Goal: Task Accomplishment & Management: Use online tool/utility

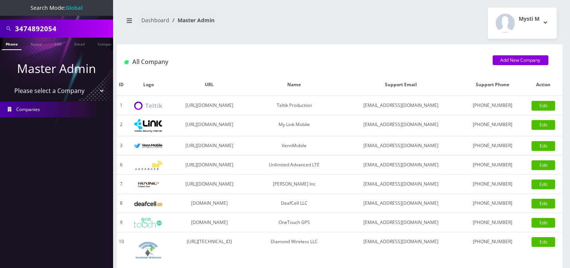
click at [49, 34] on input "3474892054" at bounding box center [63, 28] width 96 height 14
paste input "9179369602"
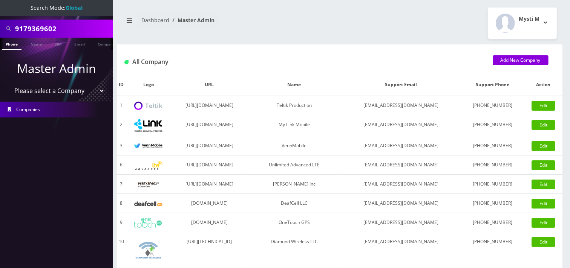
type input "9179369602"
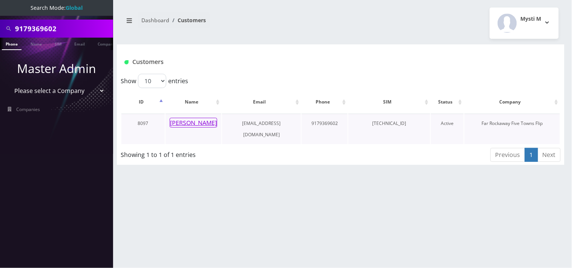
click at [198, 119] on button "ahuva klein" at bounding box center [193, 123] width 47 height 10
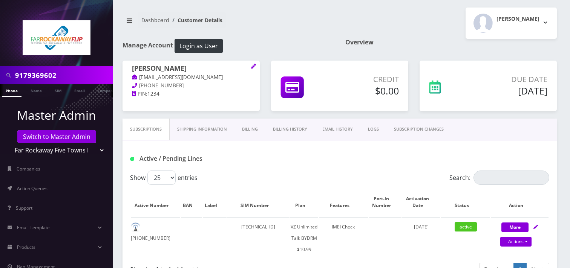
scroll to position [42, 0]
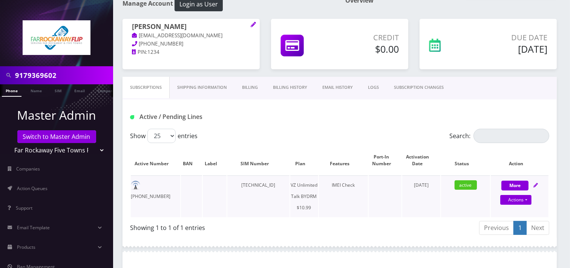
click at [247, 183] on td "89148000011835958982" at bounding box center [258, 197] width 62 height 42
copy td "89148000011835958982"
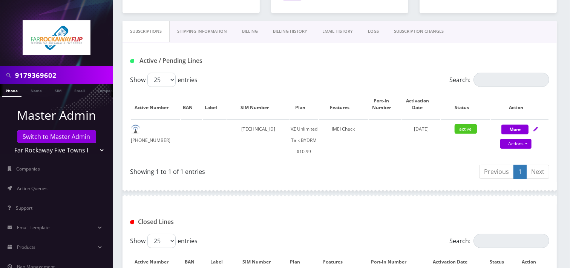
scroll to position [186, 0]
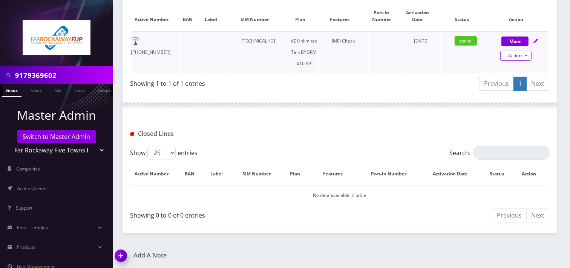
click at [514, 55] on link "Actions" at bounding box center [515, 56] width 31 height 10
select select "469"
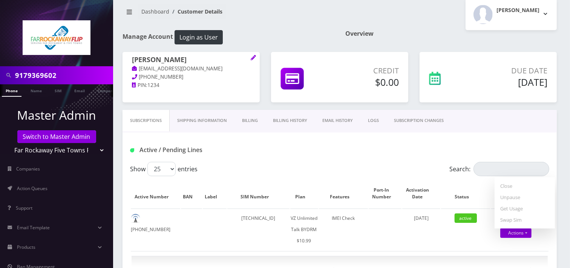
scroll to position [0, 0]
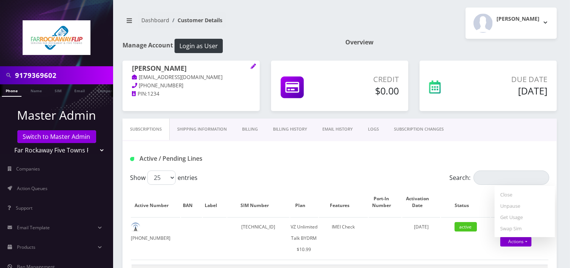
click at [302, 140] on div "Subscriptions Shipping Information Billing Billing History EMAIL HISTORY LOGS S…" at bounding box center [340, 130] width 434 height 23
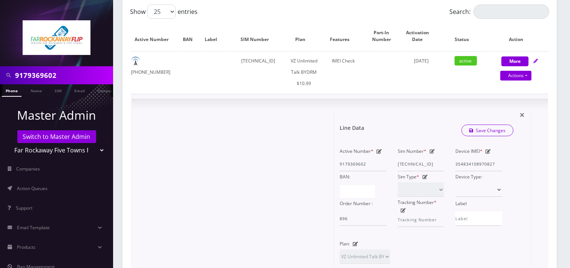
scroll to position [167, 0]
click at [374, 148] on div "Active Number * 9179369602" at bounding box center [363, 158] width 58 height 26
click at [379, 148] on icon at bounding box center [379, 150] width 5 height 5
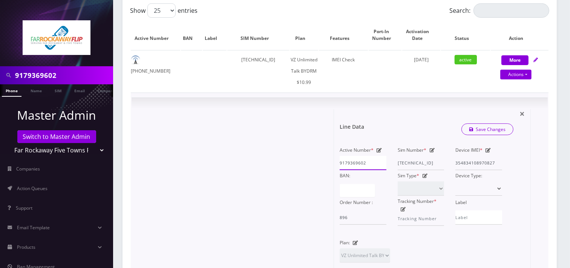
drag, startPoint x: 368, startPoint y: 161, endPoint x: 334, endPoint y: 163, distance: 33.6
click at [334, 163] on div "Active Number * 9179369602" at bounding box center [363, 158] width 58 height 26
paste input "295855028"
type input "9295855028"
click at [481, 126] on link "Save Changes" at bounding box center [487, 130] width 52 height 12
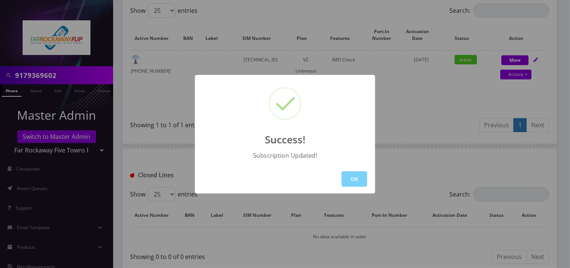
click at [340, 185] on div "OK" at bounding box center [285, 179] width 180 height 29
click at [346, 178] on button "OK" at bounding box center [355, 179] width 26 height 15
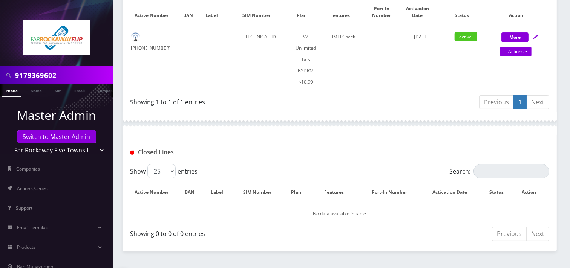
scroll to position [198, 0]
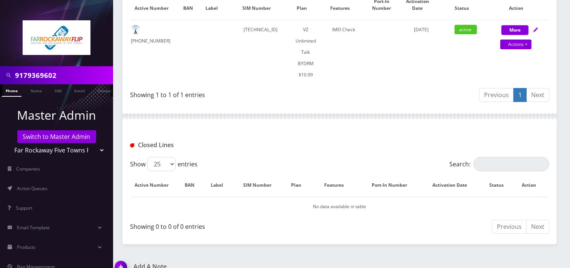
click at [122, 259] on img at bounding box center [122, 270] width 22 height 22
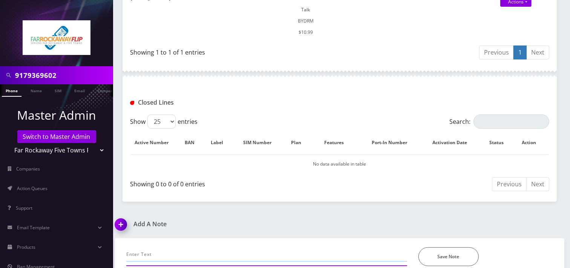
click at [138, 248] on input "text" at bounding box center [266, 255] width 281 height 14
paste input "9295855028"
paste input "917-936-9602"
type input "Requested by Tzvi. Change MDN to 9295855028 from 917-936-9602-Mysti"
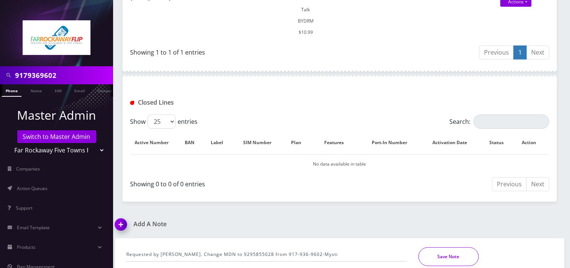
click at [458, 248] on button "Save Note" at bounding box center [448, 257] width 60 height 19
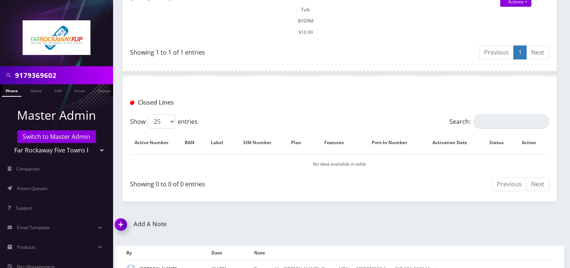
click at [78, 77] on input "9179369602" at bounding box center [63, 75] width 96 height 14
paste input "4599755"
click at [72, 72] on input "9174599755" at bounding box center [63, 75] width 96 height 14
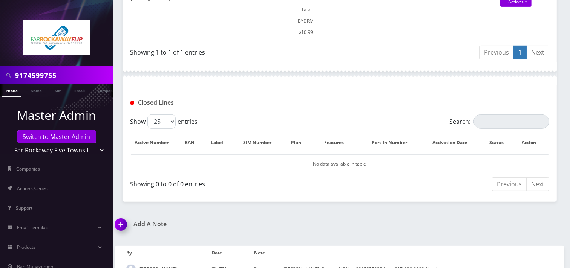
type input "9174599755"
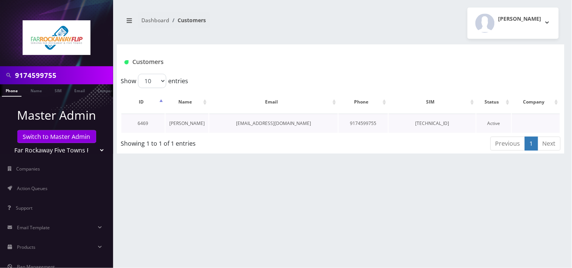
click at [189, 123] on link "geula katz" at bounding box center [186, 123] width 35 height 6
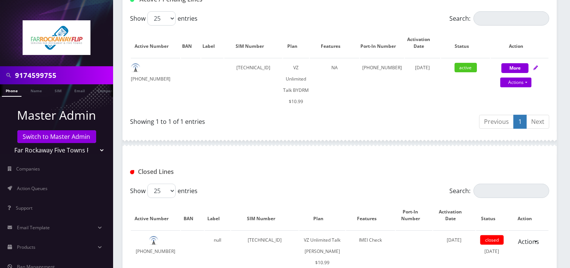
scroll to position [192, 0]
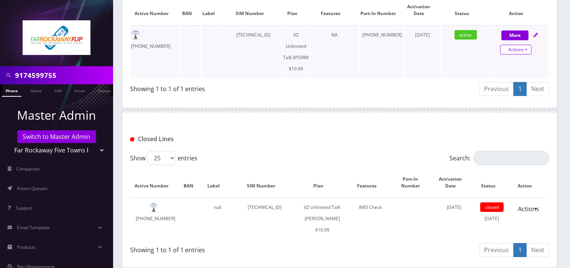
click at [506, 51] on link "Actions" at bounding box center [515, 50] width 31 height 10
select select "469"
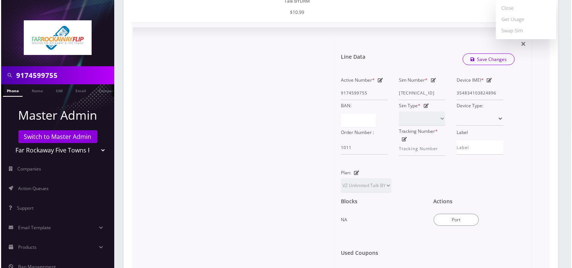
scroll to position [360, 0]
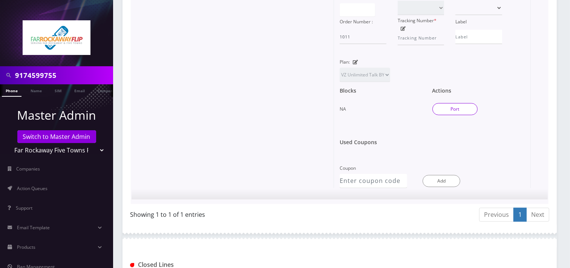
click at [464, 103] on button "Port" at bounding box center [454, 109] width 45 height 12
type input "katz"
type input "570 grand st"
type input "new york"
select select "NY"
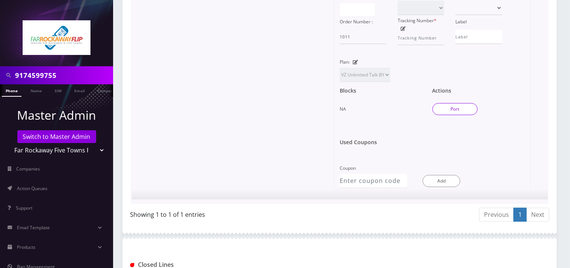
type input "10002"
type input "89148000010413090721"
type input "9174599755"
type input "us mobile"
type input "9294960104"
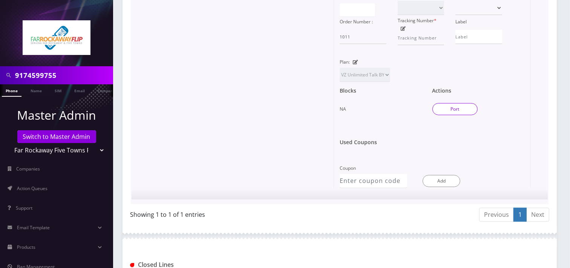
type input "2619"
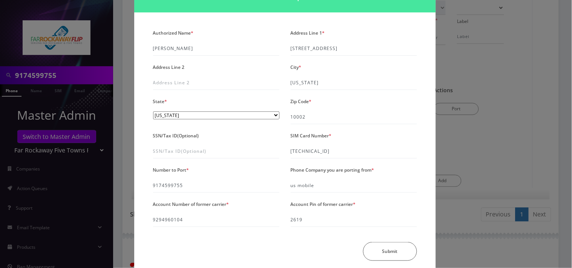
scroll to position [0, 0]
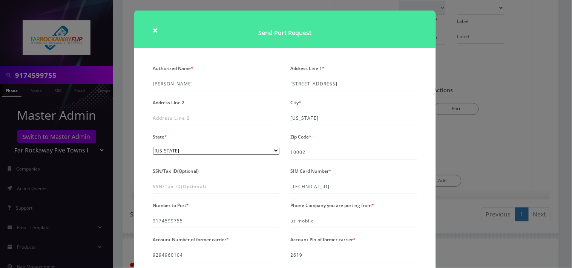
click at [522, 118] on div "× Send Port Request Authorized Name * katz Address Line 1 * 570 grand st Addres…" at bounding box center [286, 134] width 572 height 268
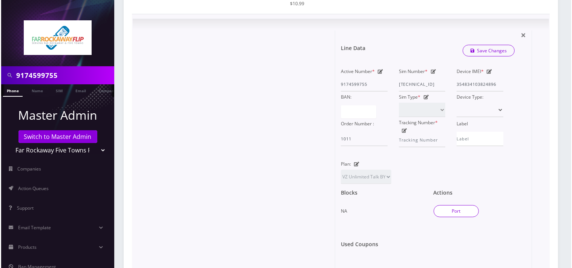
scroll to position [360, 0]
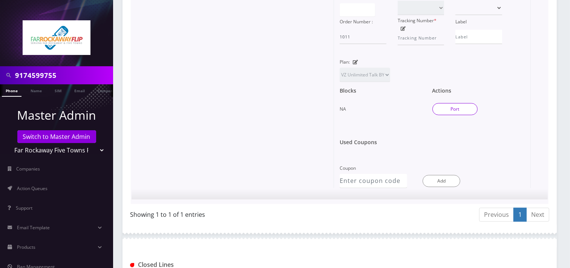
click at [461, 103] on button "Port" at bounding box center [454, 109] width 45 height 12
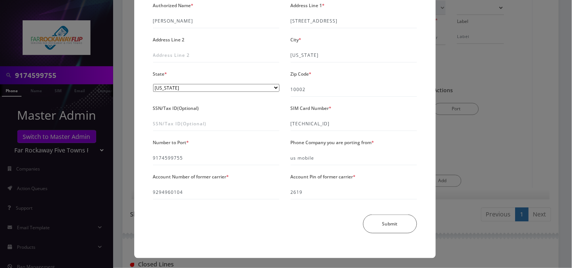
scroll to position [63, 0]
click at [470, 116] on div "× Send Port Request Authorized Name * katz Address Line 1 * 570 grand st Addres…" at bounding box center [286, 134] width 572 height 268
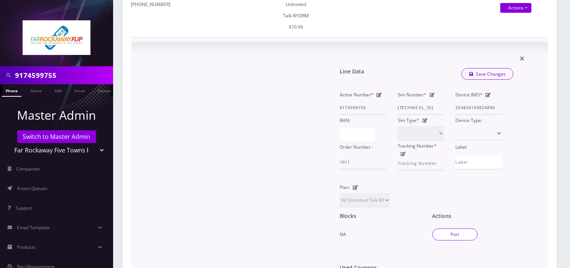
scroll to position [150, 0]
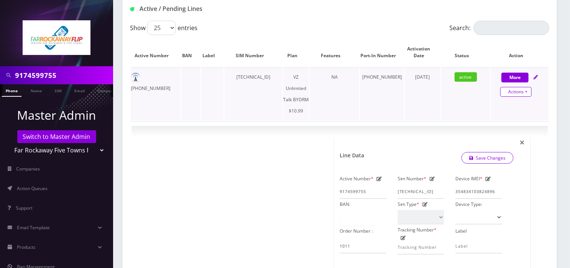
click at [515, 89] on link "Actions" at bounding box center [515, 92] width 31 height 10
click at [479, 107] on td "active" at bounding box center [465, 93] width 49 height 53
click at [524, 136] on span "×" at bounding box center [521, 142] width 5 height 12
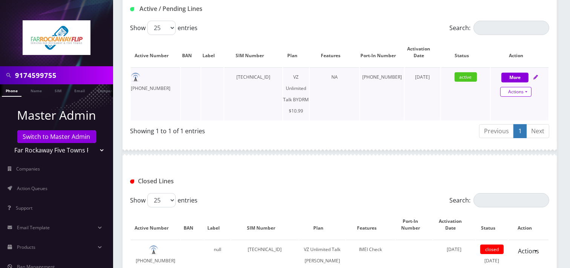
click at [522, 93] on link "Actions" at bounding box center [515, 92] width 31 height 10
click at [450, 100] on td "active" at bounding box center [465, 93] width 49 height 53
click at [506, 76] on button "More" at bounding box center [514, 78] width 27 height 10
select select "469"
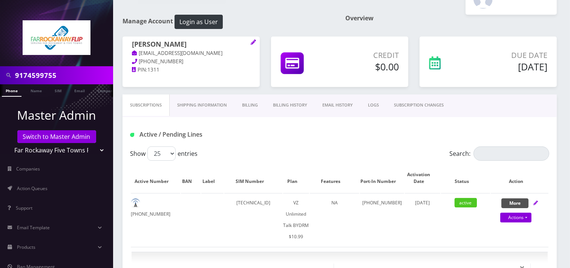
scroll to position [0, 0]
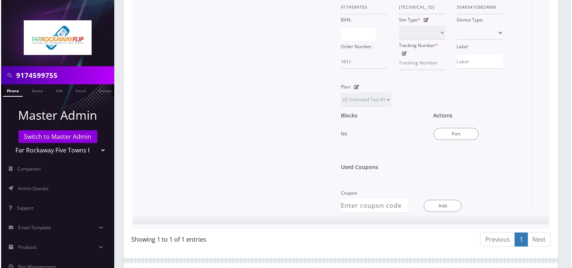
scroll to position [293, 0]
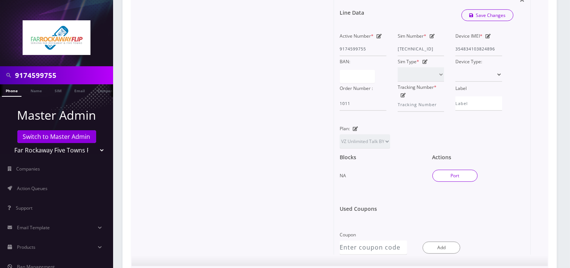
click at [446, 170] on button "Port" at bounding box center [454, 176] width 45 height 12
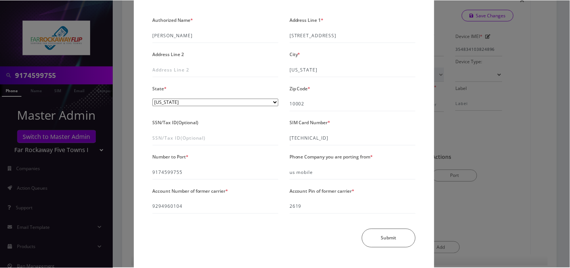
scroll to position [63, 0]
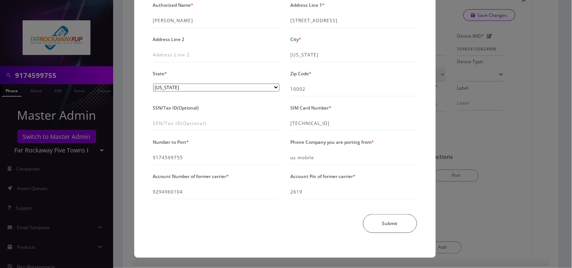
click at [522, 140] on div "× Send Port Request Authorized Name * katz Address Line 1 * 570 grand st Addres…" at bounding box center [286, 134] width 572 height 268
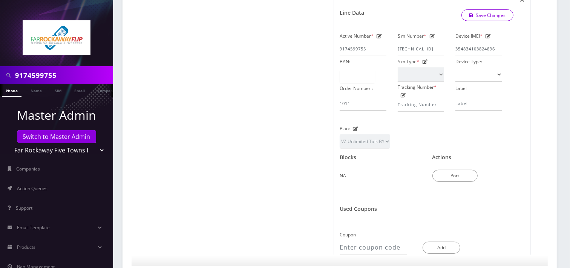
click at [65, 80] on input "9174599755" at bounding box center [63, 75] width 96 height 14
paste input "3479805946"
type input "3479805946"
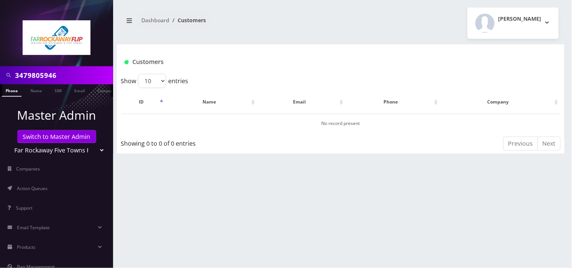
drag, startPoint x: 65, startPoint y: 75, endPoint x: 15, endPoint y: 59, distance: 52.0
click at [20, 64] on nav "3479805946 Phone Name SIM Email Company Customer Master Admin Switch to Master …" at bounding box center [56, 134] width 113 height 268
click at [66, 138] on link "Switch to Master Admin" at bounding box center [56, 136] width 79 height 13
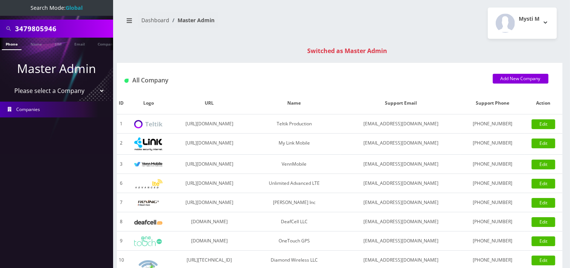
click at [64, 32] on input "3479805946" at bounding box center [63, 28] width 96 height 14
click at [65, 32] on input "3479805946" at bounding box center [63, 28] width 96 height 14
paste input "124689082"
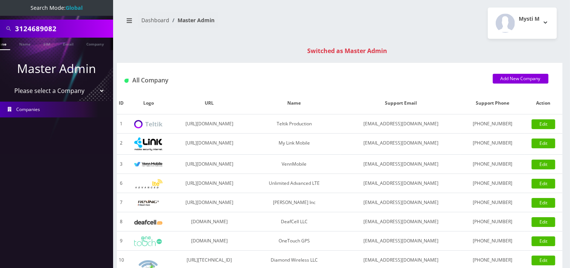
type input "3124689082"
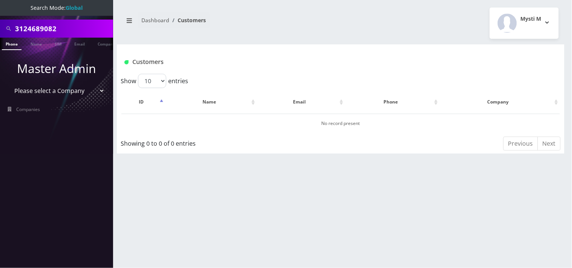
click at [66, 28] on input "3124689082" at bounding box center [63, 28] width 96 height 14
click at [60, 92] on select "Please select a Company Teltik Production My Link Mobile VennMobile Unlimited A…" at bounding box center [57, 91] width 96 height 14
click at [61, 87] on select "Please select a Company Teltik Production My Link Mobile VennMobile Unlimited A…" at bounding box center [57, 91] width 96 height 14
select select "15"
click at [9, 84] on select "Please select a Company Teltik Production My Link Mobile VennMobile Unlimited A…" at bounding box center [57, 91] width 96 height 14
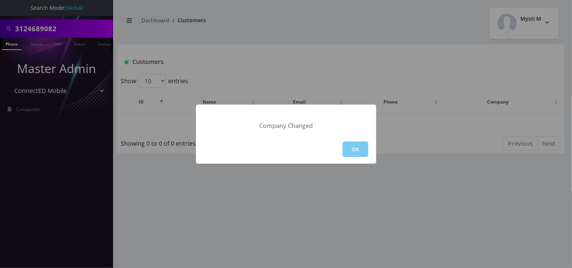
click at [355, 146] on button "OK" at bounding box center [356, 149] width 26 height 15
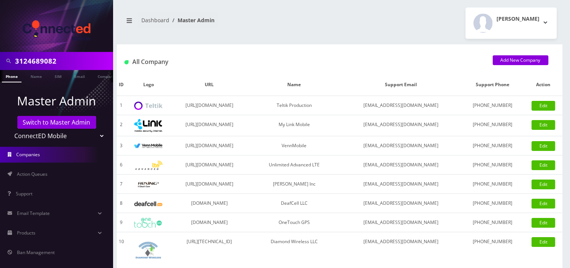
click at [65, 61] on input "3124689082" at bounding box center [63, 61] width 96 height 14
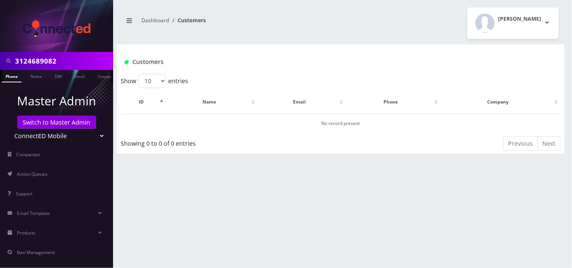
click at [38, 57] on input "3124689082" at bounding box center [63, 61] width 96 height 14
click at [64, 57] on input "3124689082" at bounding box center [63, 61] width 96 height 14
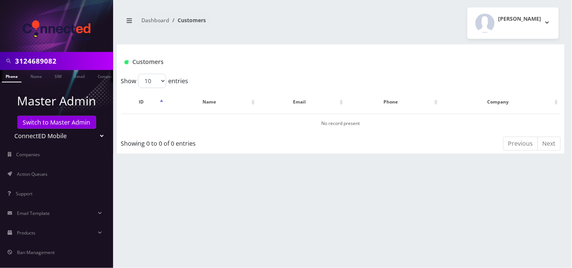
click at [64, 57] on input "3124689082" at bounding box center [63, 61] width 96 height 14
paste input "[EMAIL_ADDRESS][DOMAIN_NAME]"
type input "[EMAIL_ADDRESS][DOMAIN_NAME]"
click at [78, 75] on link "Email" at bounding box center [79, 76] width 18 height 12
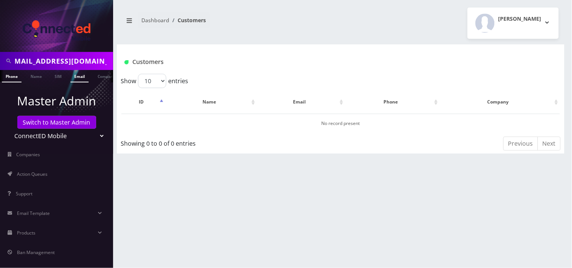
scroll to position [0, 0]
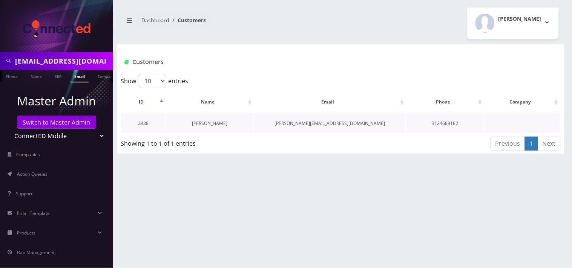
click at [202, 124] on link "[PERSON_NAME]" at bounding box center [209, 123] width 35 height 6
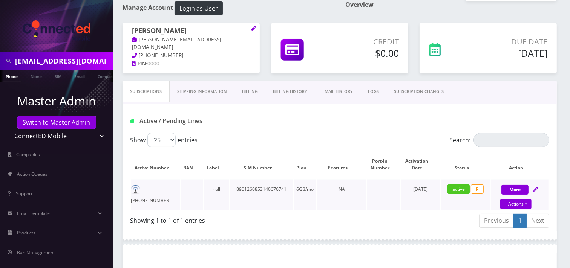
scroll to position [126, 0]
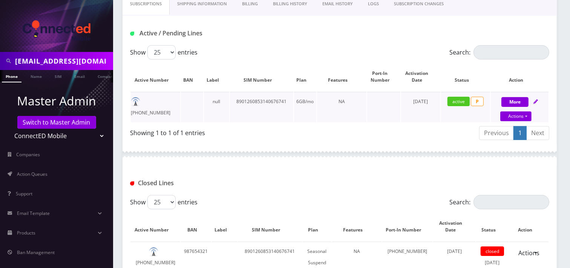
click at [175, 103] on td "[PHONE_NUMBER]" at bounding box center [155, 107] width 49 height 31
click at [156, 122] on td "[PHONE_NUMBER]" at bounding box center [155, 107] width 49 height 31
drag, startPoint x: 146, startPoint y: 102, endPoint x: 180, endPoint y: 102, distance: 34.3
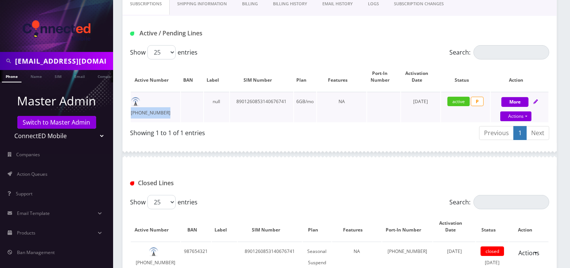
click at [180, 102] on tr "312-468-9182 null 8901260853140676741 6GB/mo NA May 15, 2024 active P More Acti…" at bounding box center [340, 107] width 418 height 31
copy td "312-468-9182"
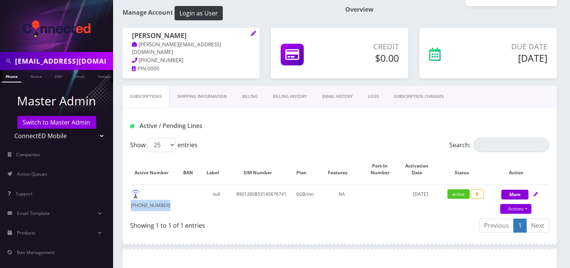
scroll to position [0, 0]
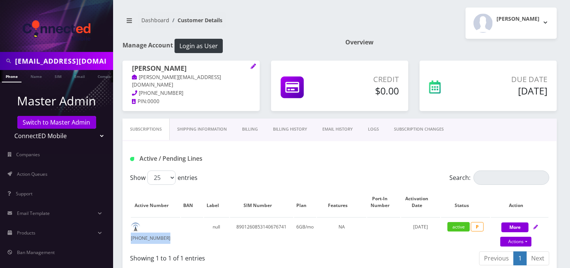
click at [286, 135] on link "Billing History" at bounding box center [289, 129] width 49 height 21
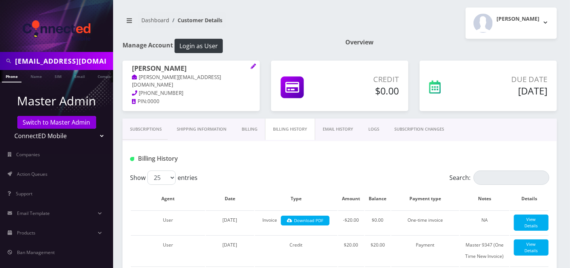
click at [139, 123] on link "Subscriptions" at bounding box center [146, 129] width 47 height 21
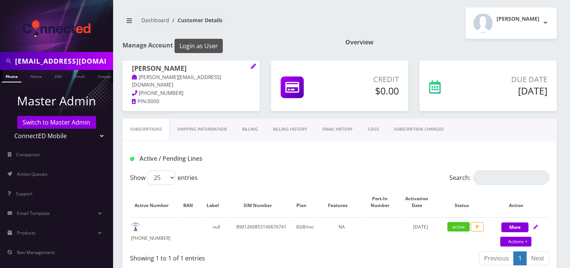
click at [189, 47] on button "Login as User" at bounding box center [199, 46] width 48 height 14
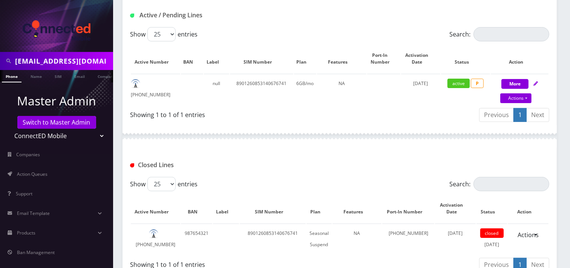
scroll to position [42, 0]
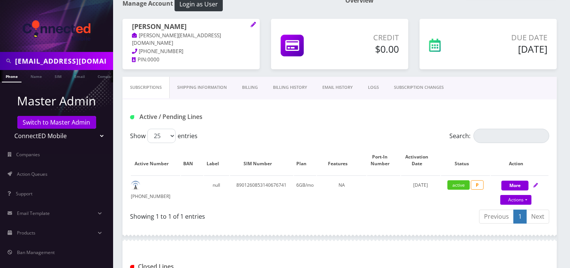
click at [249, 91] on link "Billing" at bounding box center [249, 87] width 31 height 21
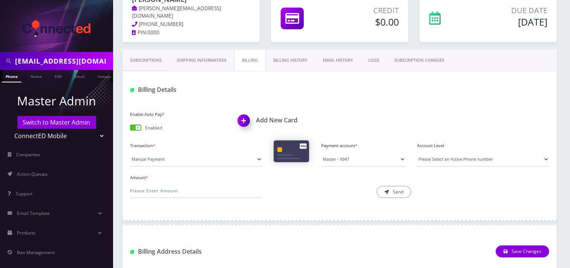
scroll to position [84, 0]
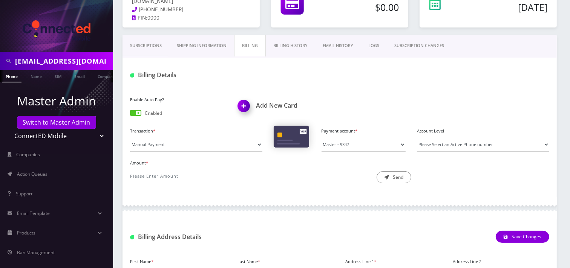
click at [291, 46] on link "Billing History" at bounding box center [290, 45] width 49 height 21
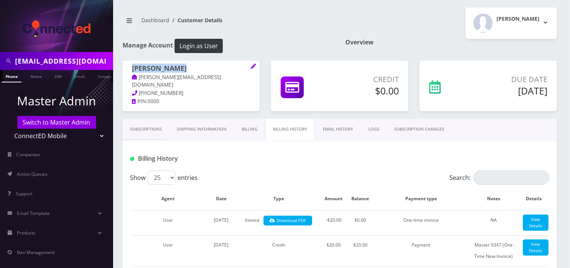
drag, startPoint x: 189, startPoint y: 66, endPoint x: 123, endPoint y: 69, distance: 66.4
click at [123, 69] on div "Angel Sánchez sanchez.vad.90@gmail.com 312-468-9182 PIN: 0000" at bounding box center [191, 85] width 137 height 49
copy h1 "[PERSON_NAME]"
click at [138, 130] on link "Subscriptions" at bounding box center [146, 129] width 47 height 21
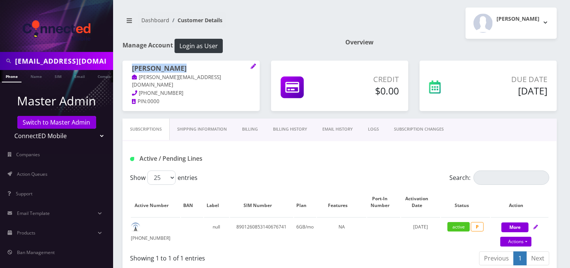
click at [53, 132] on select "Teltik Production My Link Mobile VennMobile Unlimited Advanced LTE Rexing Inc D…" at bounding box center [57, 136] width 96 height 14
select select "23"
click at [9, 129] on select "Teltik Production My Link Mobile VennMobile Unlimited Advanced LTE Rexing Inc D…" at bounding box center [57, 136] width 96 height 14
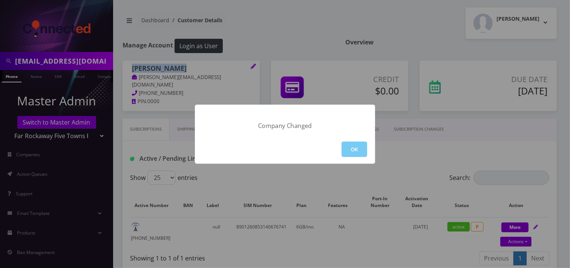
click at [348, 142] on button "OK" at bounding box center [355, 149] width 26 height 15
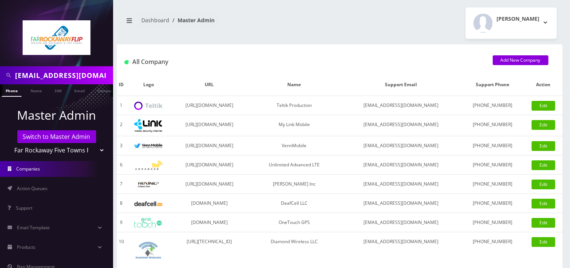
click at [43, 80] on input "[EMAIL_ADDRESS][DOMAIN_NAME]" at bounding box center [63, 75] width 96 height 14
type input "5163167885"
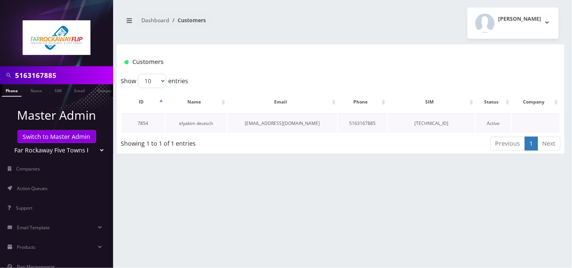
click at [198, 124] on link "elyakim deutsch" at bounding box center [196, 123] width 34 height 6
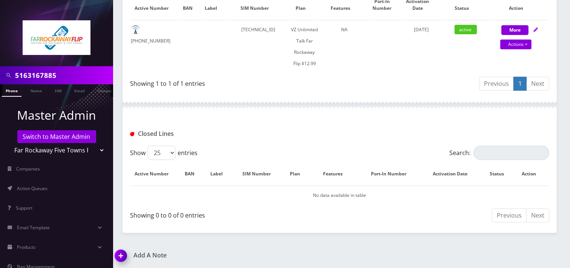
scroll to position [0, 4]
click at [47, 153] on select "Teltik Production My Link Mobile VennMobile Unlimited Advanced LTE Rexing Inc D…" at bounding box center [57, 150] width 96 height 14
select select "15"
click at [9, 143] on select "Teltik Production My Link Mobile VennMobile Unlimited Advanced LTE Rexing Inc D…" at bounding box center [57, 150] width 96 height 14
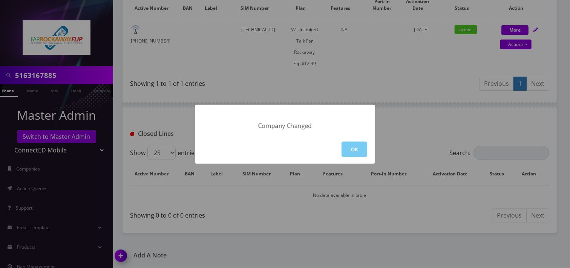
click at [359, 153] on button "OK" at bounding box center [355, 149] width 26 height 15
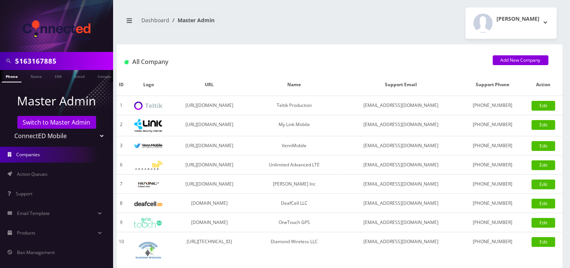
click at [69, 66] on input "5163167885" at bounding box center [63, 61] width 96 height 14
click at [70, 65] on input "5163167885" at bounding box center [63, 61] width 96 height 14
click at [72, 65] on input "5163167885" at bounding box center [63, 61] width 96 height 14
paste input "[PERSON_NAME][EMAIL_ADDRESS][DOMAIN_NAME]"
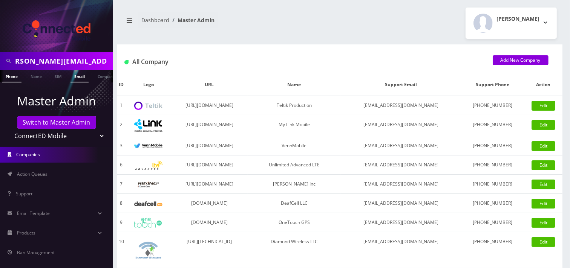
type input "[PERSON_NAME][EMAIL_ADDRESS][DOMAIN_NAME]"
click at [82, 77] on link "Email" at bounding box center [79, 76] width 18 height 12
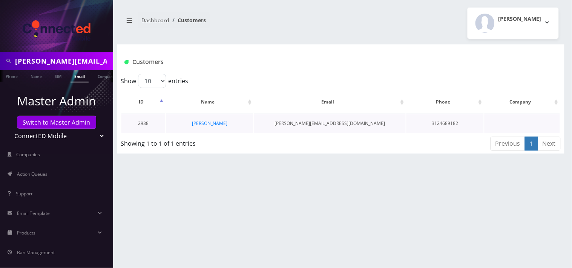
click at [210, 126] on td "[PERSON_NAME]" at bounding box center [210, 123] width 88 height 19
drag, startPoint x: 221, startPoint y: 121, endPoint x: 224, endPoint y: 117, distance: 5.1
click at [221, 121] on link "[PERSON_NAME]" at bounding box center [209, 123] width 35 height 6
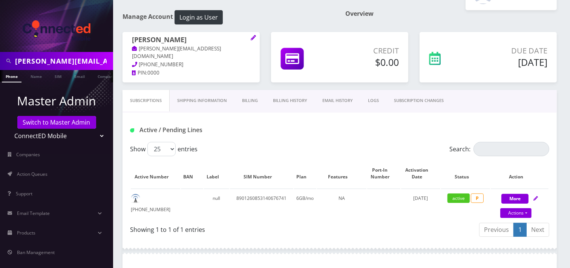
scroll to position [42, 0]
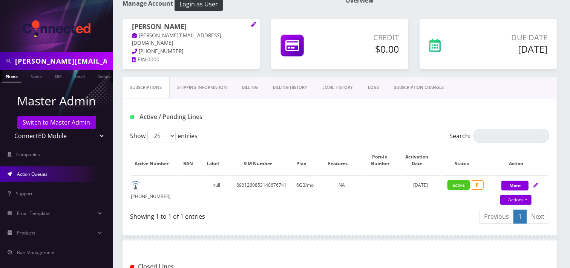
click at [59, 181] on link "Action Queues" at bounding box center [56, 175] width 113 height 16
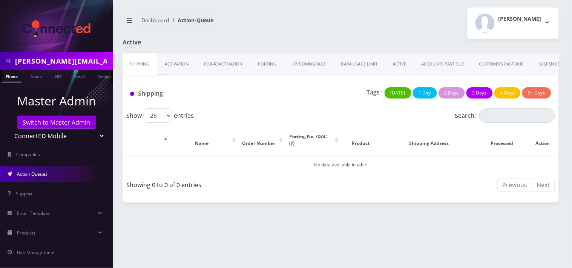
click at [294, 63] on link "UP/DOWNGRADE" at bounding box center [308, 64] width 49 height 21
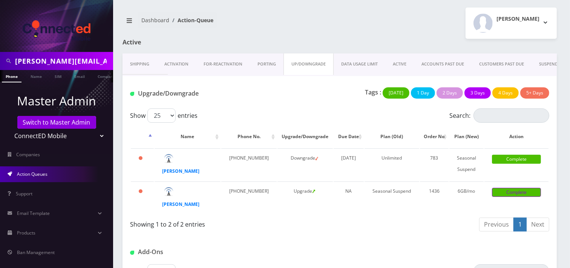
click at [501, 195] on link "Complete" at bounding box center [516, 192] width 49 height 9
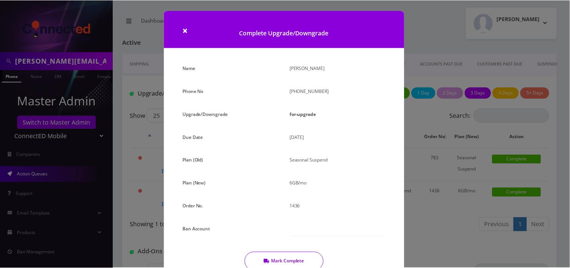
scroll to position [38, 0]
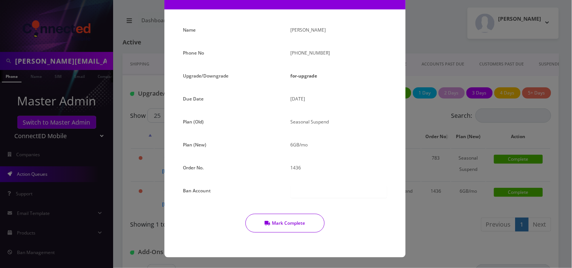
click at [302, 225] on button "Mark Complete" at bounding box center [284, 223] width 79 height 19
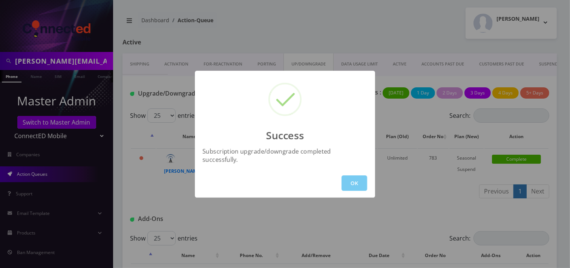
click at [355, 176] on button "OK" at bounding box center [355, 183] width 26 height 15
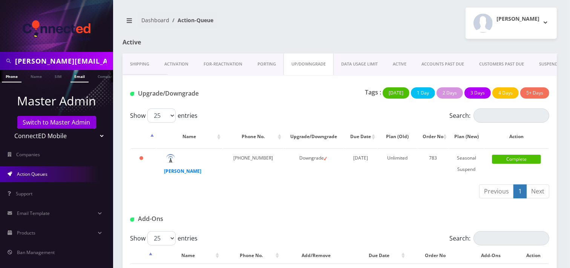
click at [81, 77] on link "Email" at bounding box center [79, 76] width 18 height 12
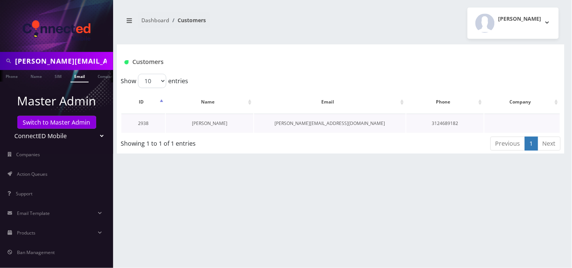
click at [206, 120] on link "[PERSON_NAME]" at bounding box center [209, 123] width 35 height 6
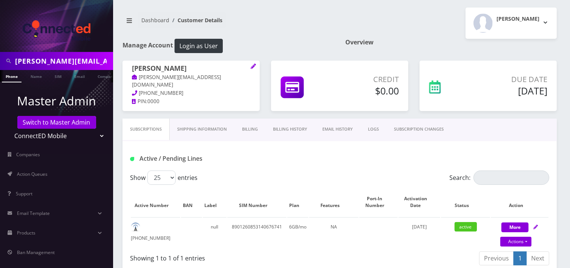
click at [49, 136] on select "Teltik Production My Link Mobile VennMobile Unlimited Advanced LTE Rexing Inc D…" at bounding box center [57, 136] width 96 height 14
select select "1"
click at [9, 129] on select "Teltik Production My Link Mobile VennMobile Unlimited Advanced LTE Rexing Inc D…" at bounding box center [57, 136] width 96 height 14
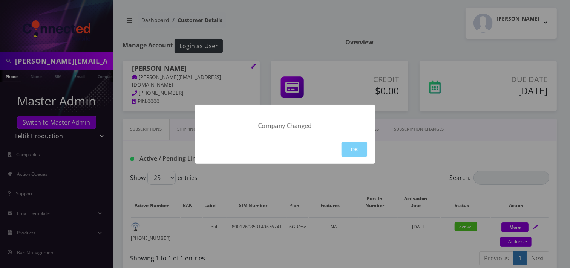
drag, startPoint x: 354, startPoint y: 152, endPoint x: 350, endPoint y: 151, distance: 4.7
click at [354, 151] on button "OK" at bounding box center [355, 149] width 26 height 15
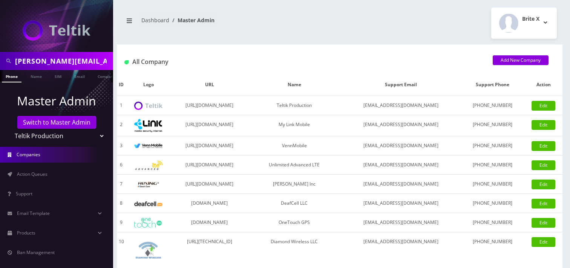
click at [77, 63] on input "[PERSON_NAME][EMAIL_ADDRESS][DOMAIN_NAME]" at bounding box center [63, 61] width 96 height 14
paste input "[EMAIL_ADDRESS]"
type input "[EMAIL_ADDRESS][DOMAIN_NAME]"
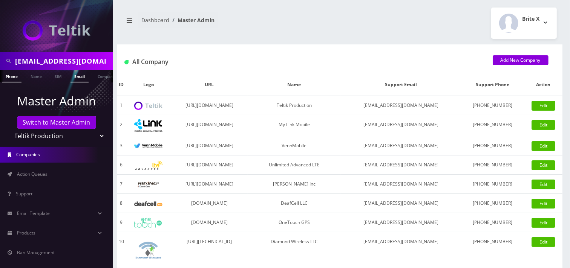
click at [78, 78] on link "Email" at bounding box center [79, 76] width 18 height 12
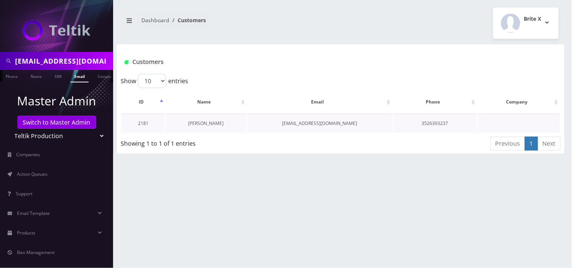
click at [212, 125] on link "[PERSON_NAME]" at bounding box center [205, 123] width 35 height 6
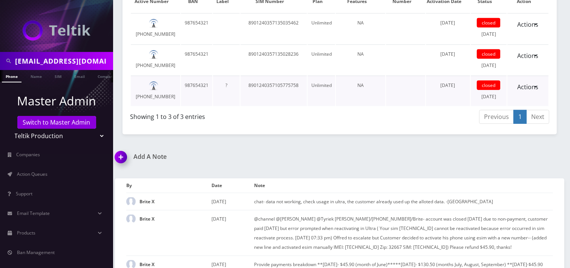
scroll to position [419, 0]
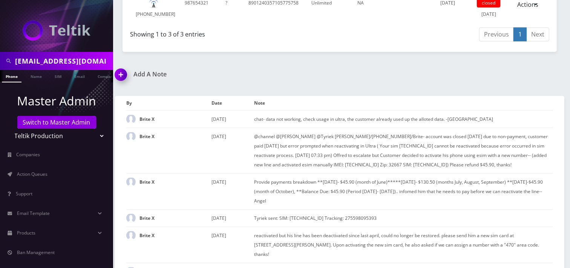
click at [73, 66] on input "[EMAIL_ADDRESS][DOMAIN_NAME]" at bounding box center [63, 61] width 96 height 14
click at [54, 133] on select "Teltik Production My Link Mobile VennMobile Unlimited Advanced LTE [PERSON_NAME…" at bounding box center [57, 136] width 96 height 14
select select "15"
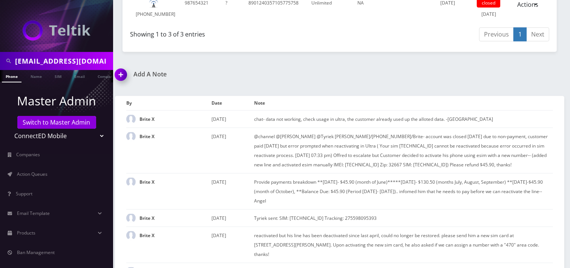
click at [9, 129] on select "Teltik Production My Link Mobile VennMobile Unlimited Advanced LTE [PERSON_NAME…" at bounding box center [57, 136] width 96 height 14
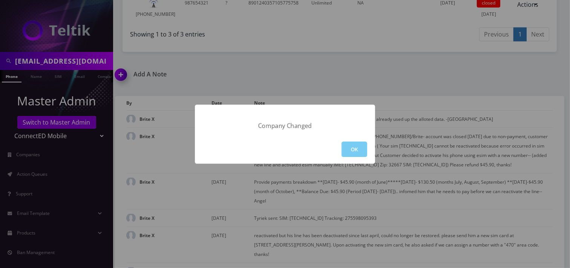
click at [359, 155] on button "OK" at bounding box center [355, 149] width 26 height 15
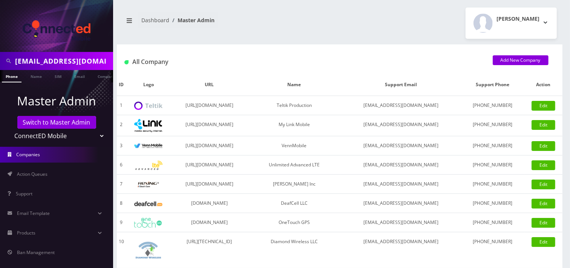
click at [58, 54] on input "kingjosh31@yahoo.com" at bounding box center [63, 61] width 96 height 14
click at [59, 54] on input "kingjosh31@yahoo.com" at bounding box center [63, 61] width 96 height 14
click at [60, 54] on input "kingjosh31@yahoo.com" at bounding box center [63, 61] width 96 height 14
paste input "sanchez.vad.90@gmail"
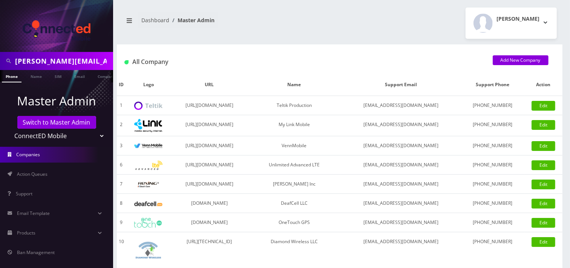
scroll to position [0, 11]
type input "[PERSON_NAME][EMAIL_ADDRESS][DOMAIN_NAME]"
click at [77, 73] on link "Email" at bounding box center [79, 76] width 18 height 12
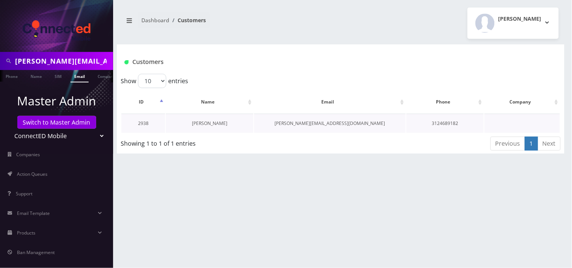
click at [205, 125] on link "[PERSON_NAME]" at bounding box center [209, 123] width 35 height 6
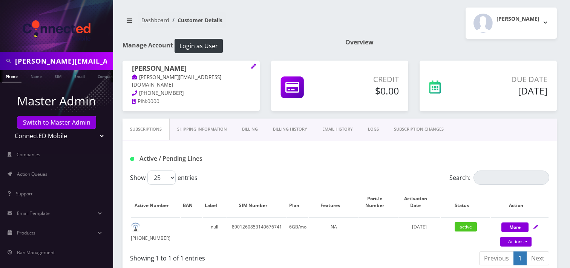
scroll to position [84, 0]
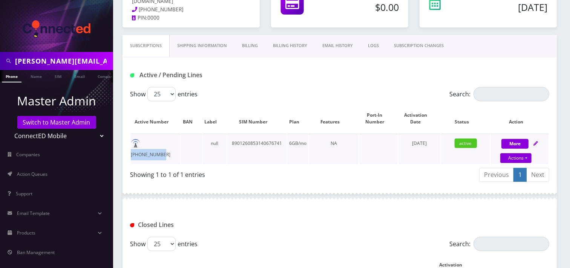
drag, startPoint x: 172, startPoint y: 142, endPoint x: 142, endPoint y: 139, distance: 30.4
click at [142, 139] on td "312-468-9182" at bounding box center [155, 149] width 49 height 31
copy td "312-468-9182"
click at [86, 63] on input "sanchez.vad.90@gmail.com" at bounding box center [63, 61] width 96 height 14
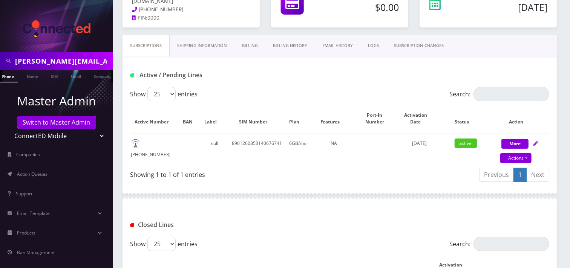
click at [86, 63] on input "sanchez.vad.90@gmail.com" at bounding box center [63, 61] width 96 height 14
click at [42, 61] on input "gibber" at bounding box center [63, 61] width 96 height 14
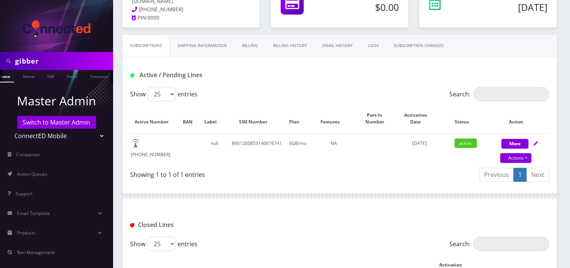
click at [42, 61] on input "gibber" at bounding box center [63, 61] width 96 height 14
type input "gibber"
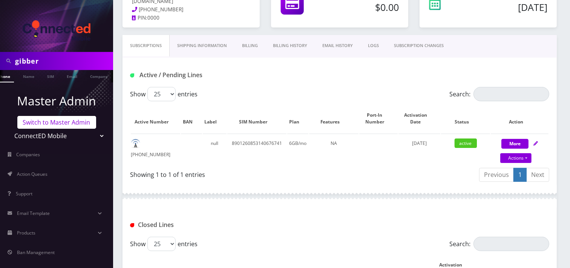
click at [59, 119] on link "Switch to Master Admin" at bounding box center [56, 122] width 79 height 13
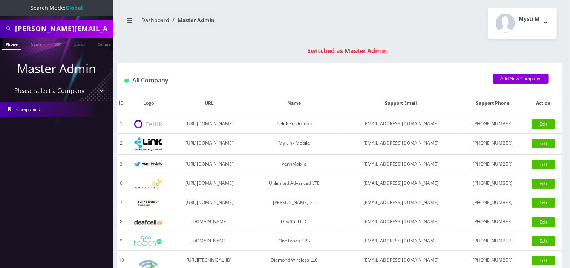
click at [63, 21] on input "[PERSON_NAME][EMAIL_ADDRESS][DOMAIN_NAME]" at bounding box center [63, 28] width 96 height 14
click at [62, 22] on input "[PERSON_NAME][EMAIL_ADDRESS][DOMAIN_NAME]" at bounding box center [63, 28] width 96 height 14
type input "gibber"
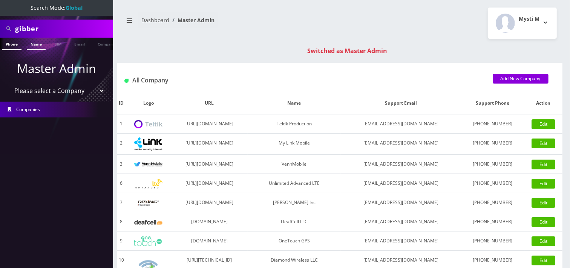
click at [33, 40] on link "Name" at bounding box center [36, 44] width 19 height 12
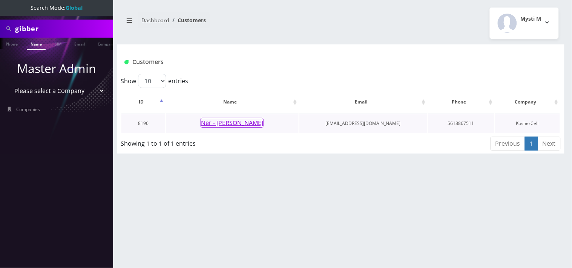
click at [255, 123] on button "Ner - [PERSON_NAME]" at bounding box center [232, 123] width 63 height 10
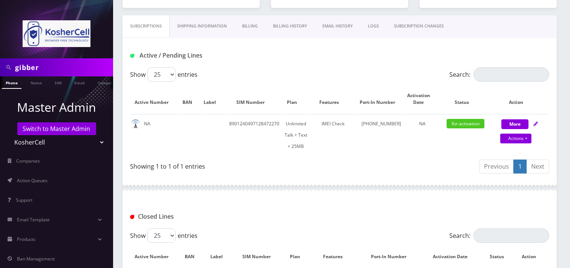
scroll to position [103, 0]
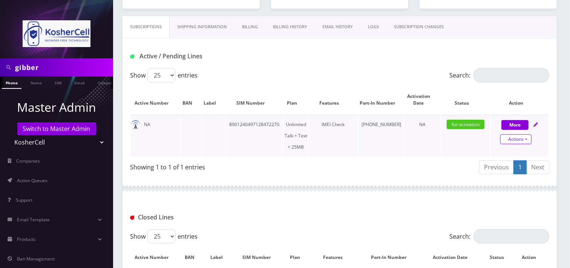
click at [514, 137] on link "Actions" at bounding box center [515, 140] width 31 height 10
select select "364"
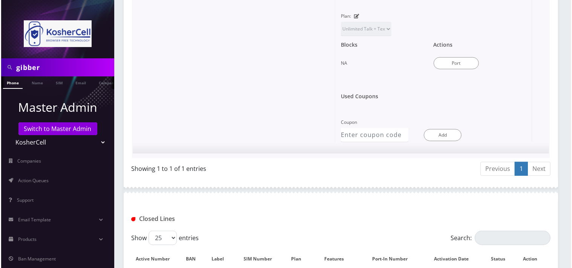
scroll to position [396, 0]
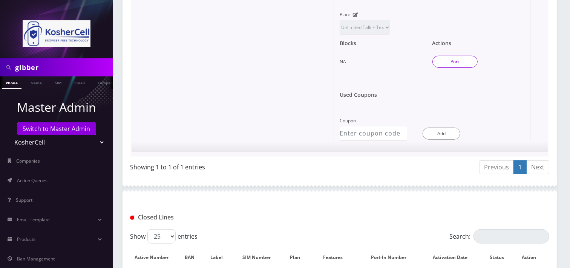
click at [450, 62] on button "Port" at bounding box center [454, 62] width 45 height 12
type input "Jennifer Gibber"
type input "400 Mount Wilson Lane"
type input "pikesville"
select select "MD"
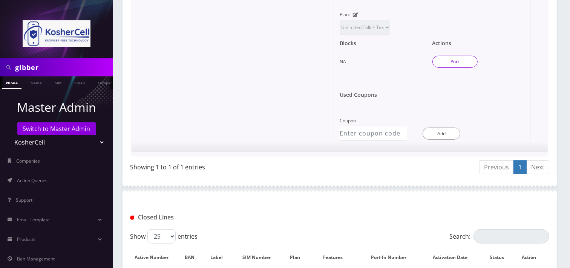
type input "21208"
type input "8901240497128472270"
type input "6679102679"
type input "K phones 613"
type input "40236615"
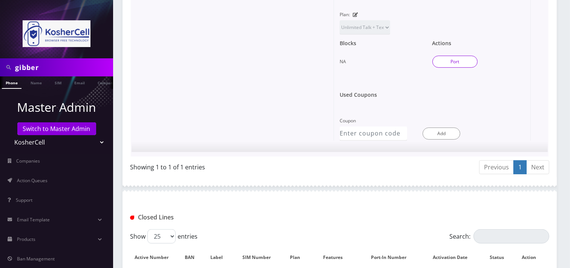
type input "597104"
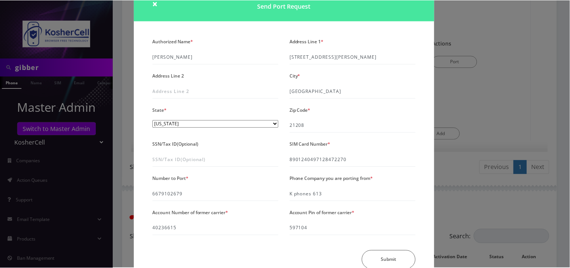
scroll to position [42, 0]
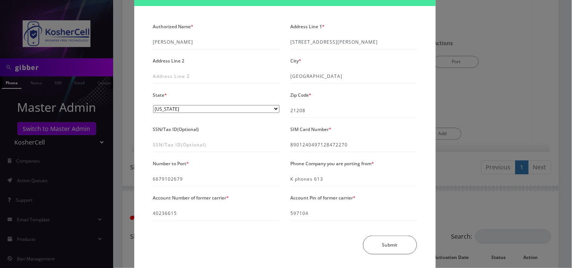
click at [507, 86] on div "× Send Port Request Authorized Name * Jennifer Gibber Address Line 1 * 400 Moun…" at bounding box center [286, 134] width 572 height 268
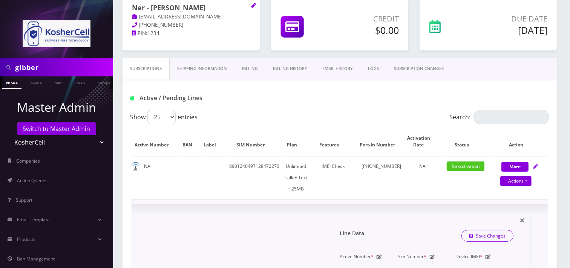
scroll to position [19, 0]
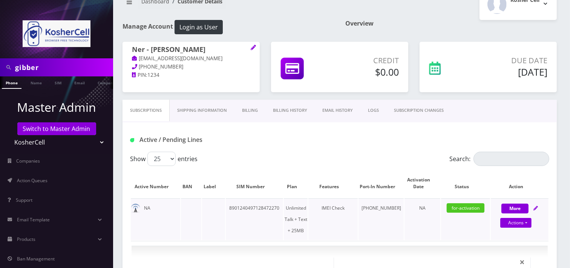
click at [277, 210] on td "8901240497128472270" at bounding box center [255, 220] width 58 height 42
copy td "8901240497128472270"
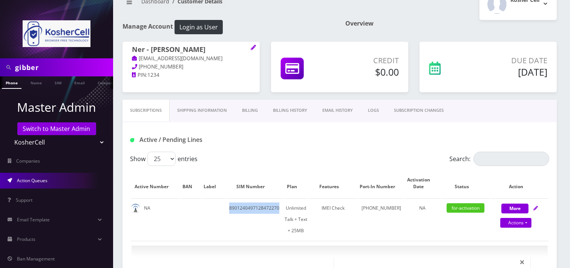
click at [53, 181] on link "Action Queues" at bounding box center [56, 181] width 113 height 16
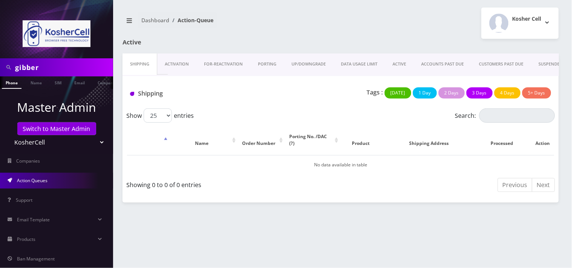
click at [188, 60] on link "Activation" at bounding box center [176, 64] width 39 height 21
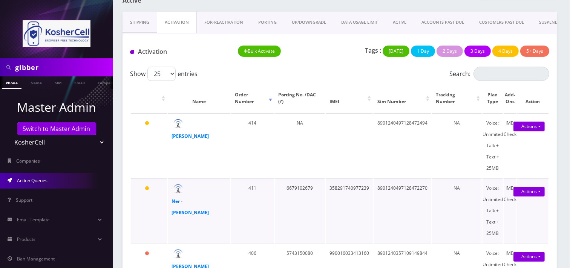
scroll to position [84, 0]
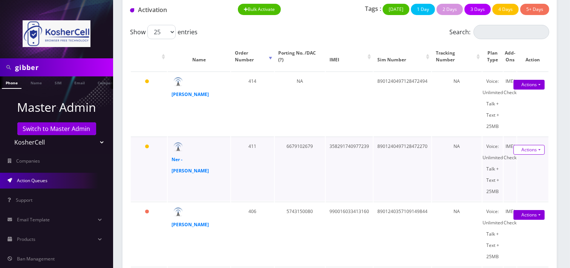
click at [539, 150] on link "Actions" at bounding box center [528, 150] width 31 height 10
click at [392, 124] on td "8901240497128472494" at bounding box center [403, 104] width 58 height 64
click at [190, 159] on strong "Ner - [PERSON_NAME]" at bounding box center [190, 165] width 37 height 18
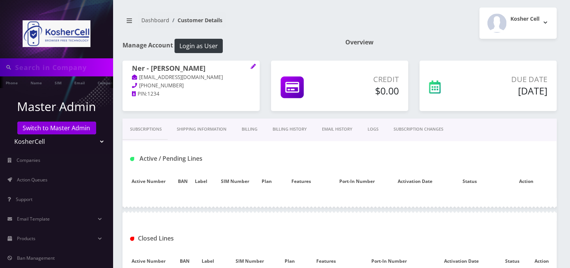
type input "gibber"
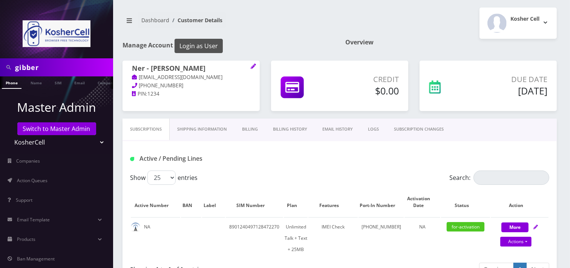
click at [184, 43] on button "Login as User" at bounding box center [199, 46] width 48 height 14
